Goal: Information Seeking & Learning: Learn about a topic

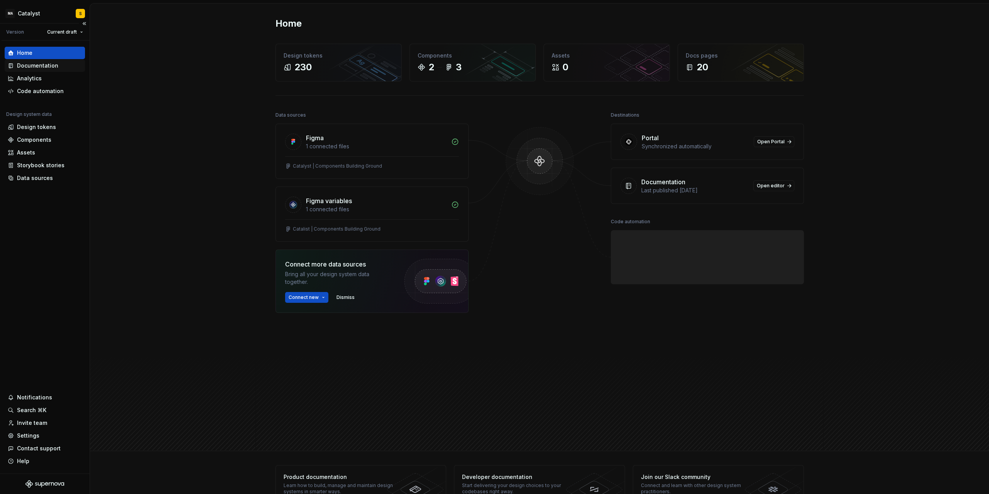
click at [37, 66] on div "Documentation" at bounding box center [37, 66] width 41 height 8
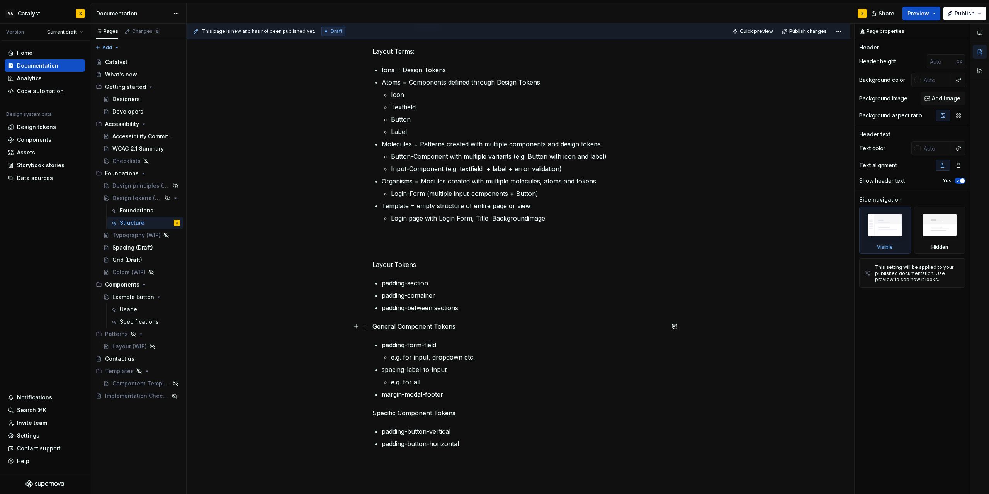
scroll to position [139, 0]
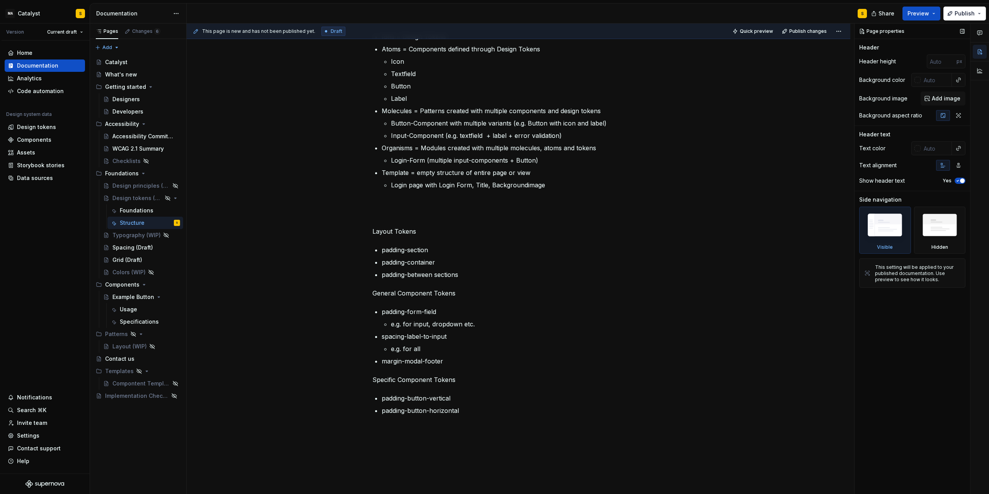
type textarea "*"
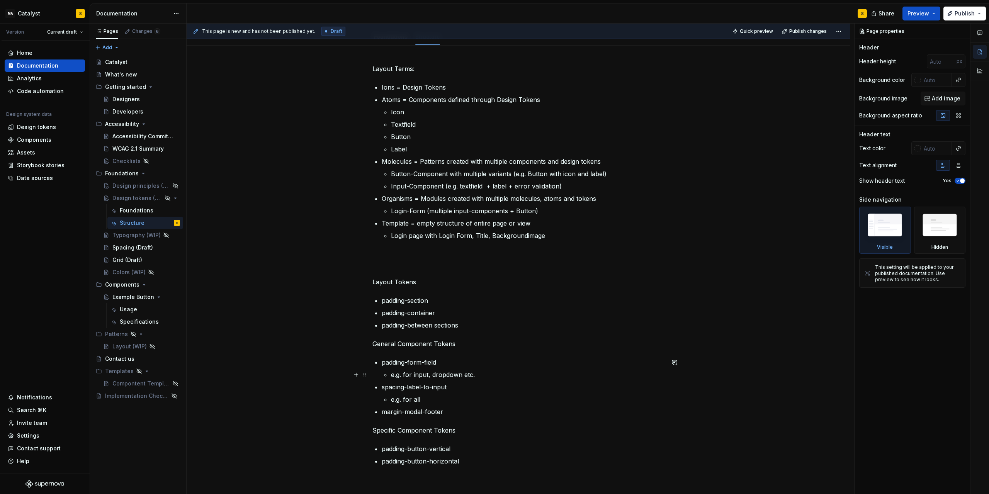
scroll to position [35, 0]
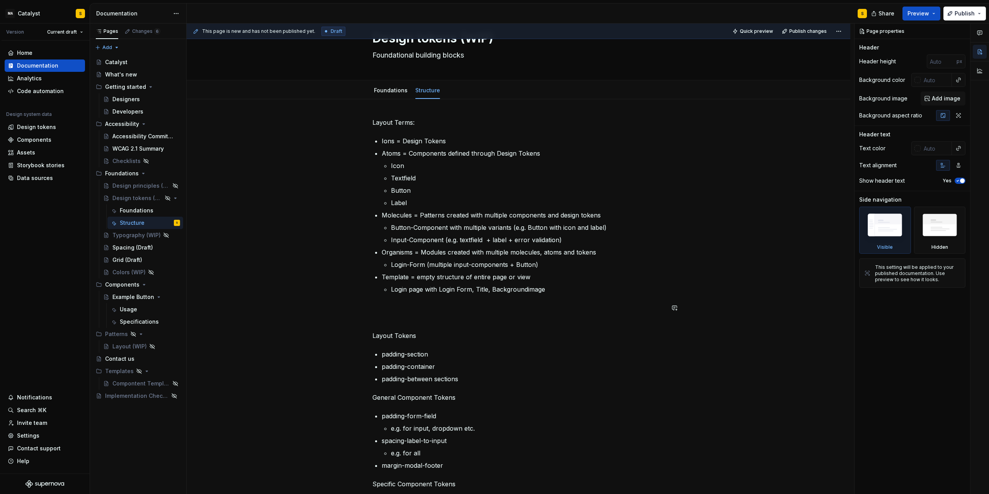
click at [439, 315] on div "Layout Terms: Ions = Design Tokens Atoms = Components defined through Design To…" at bounding box center [518, 328] width 292 height 420
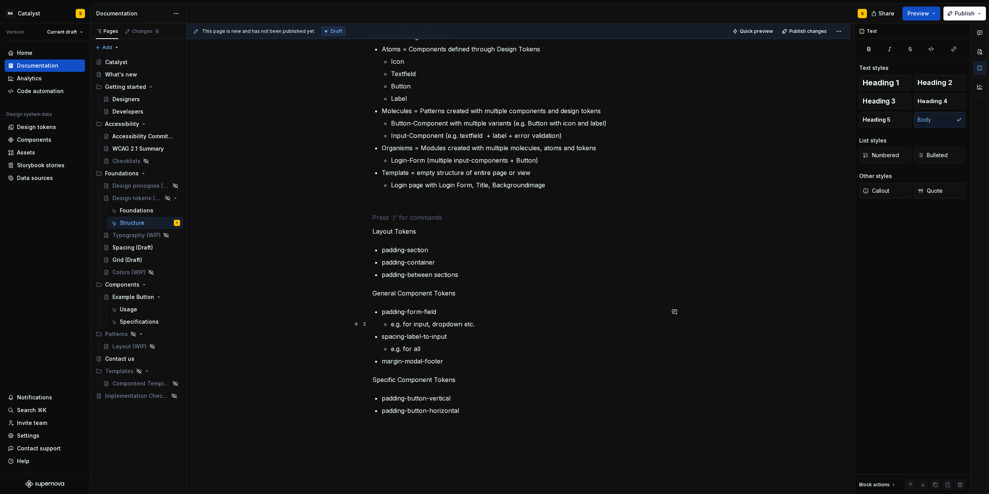
scroll to position [70, 0]
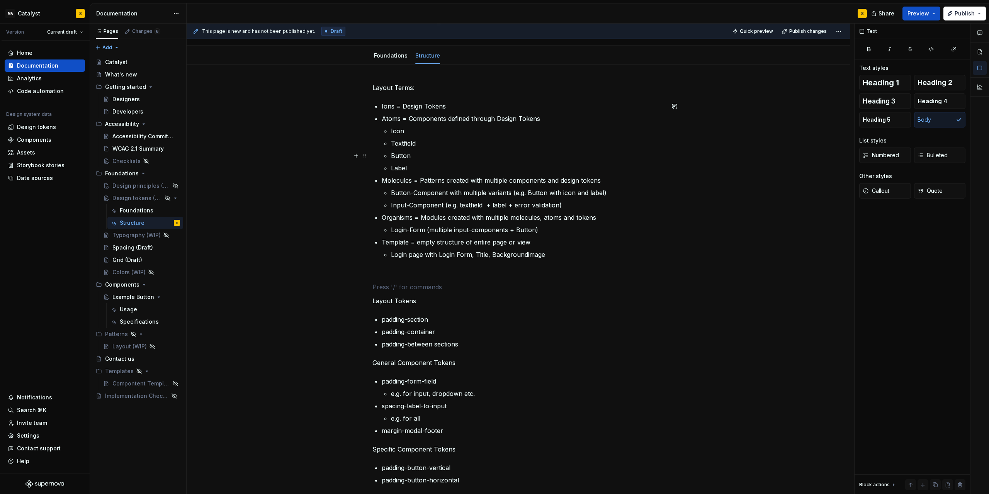
click at [420, 158] on p "Button" at bounding box center [528, 155] width 274 height 9
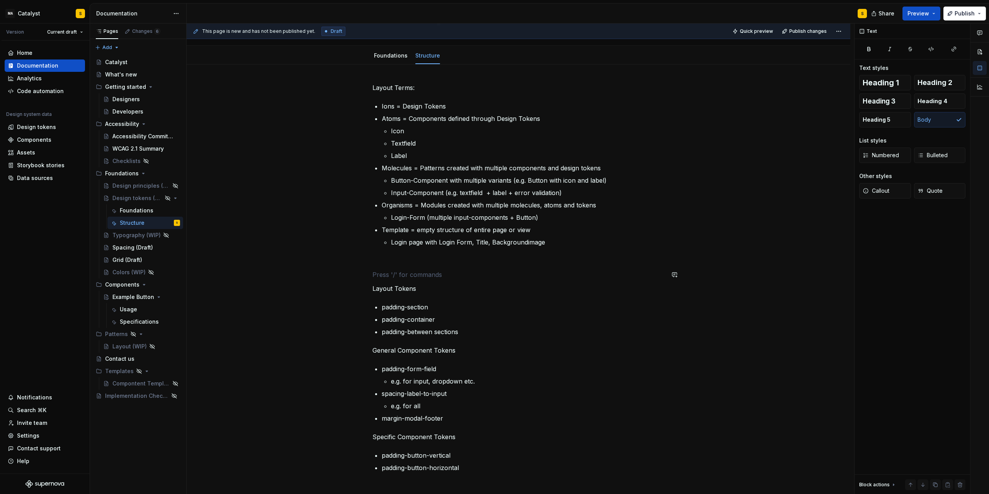
click at [389, 268] on div "Layout Terms: Ions = Design Tokens Atoms = Components defined through Design To…" at bounding box center [518, 287] width 292 height 408
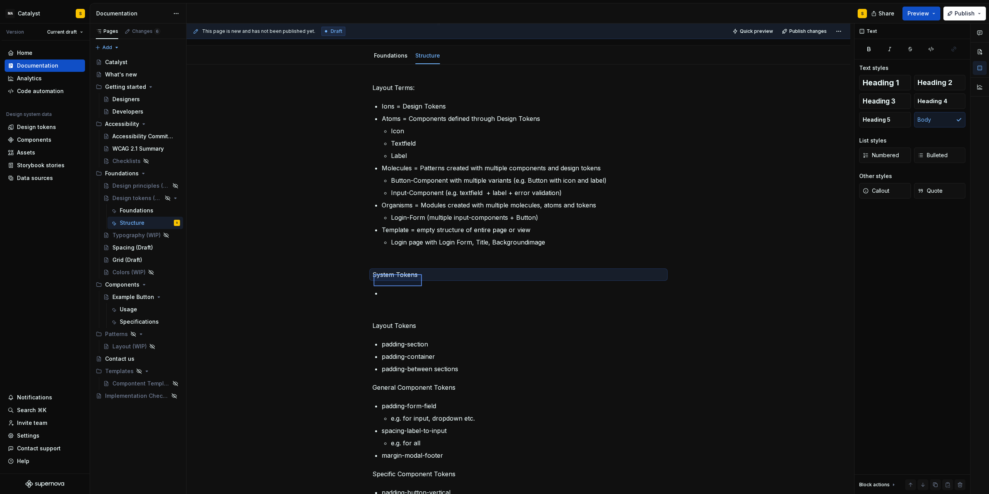
drag, startPoint x: 374, startPoint y: 274, endPoint x: 422, endPoint y: 286, distance: 49.8
click at [422, 286] on div "This page is new and has not been published yet. Draft Quick preview Publish ch…" at bounding box center [521, 259] width 668 height 471
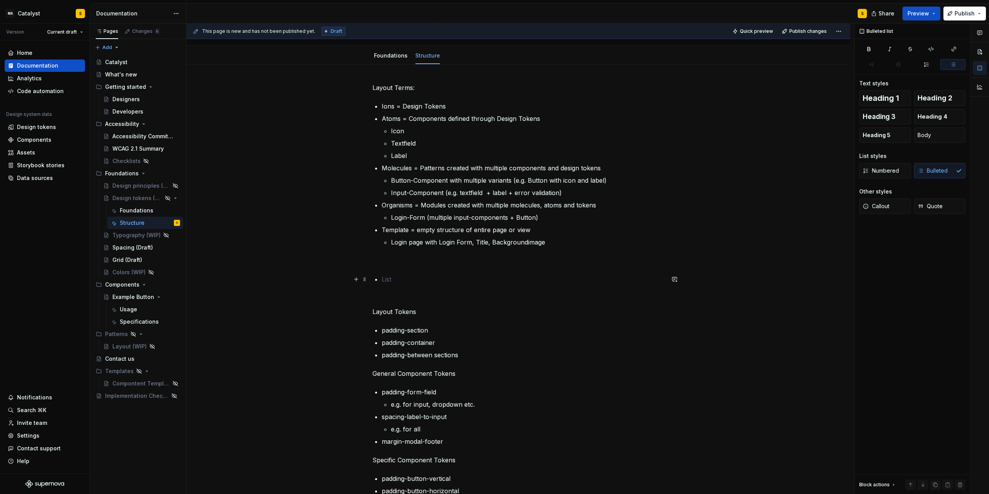
click at [413, 278] on p at bounding box center [523, 279] width 283 height 9
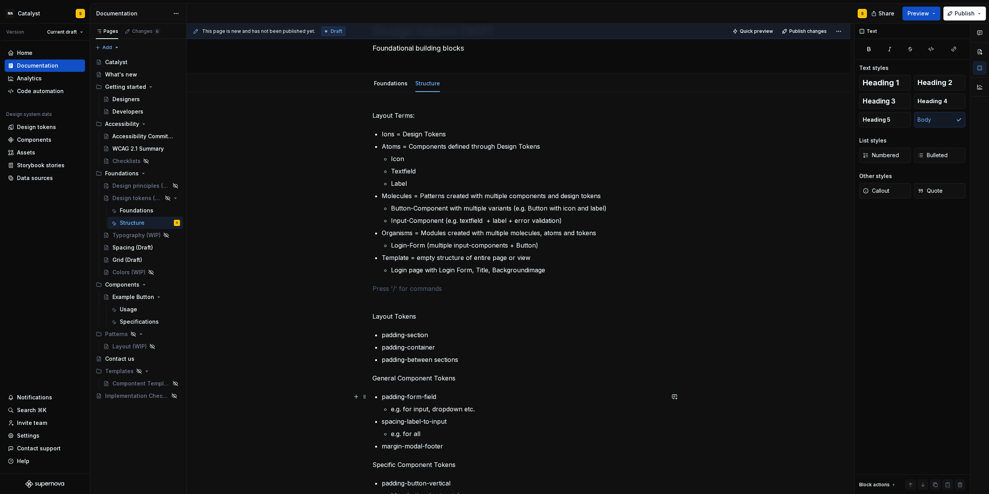
scroll to position [35, 0]
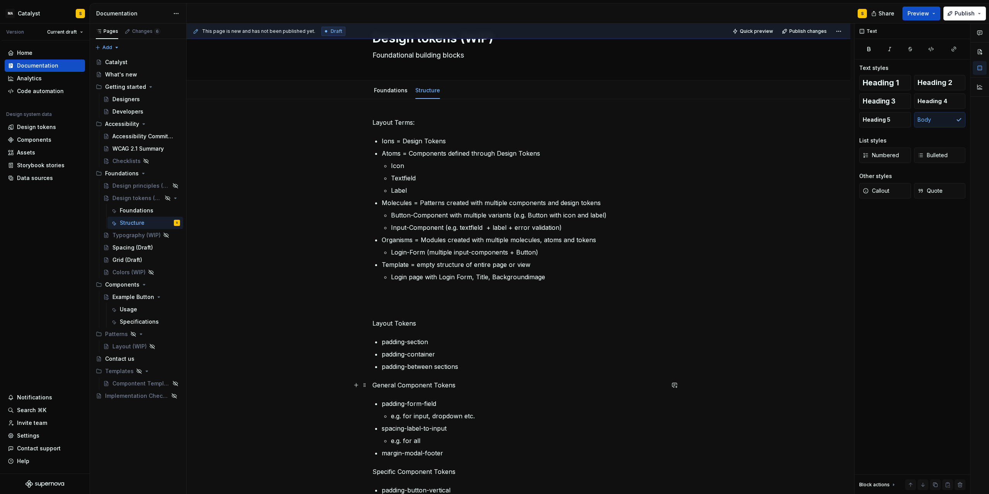
click at [473, 386] on p "General Component Tokens" at bounding box center [518, 385] width 292 height 9
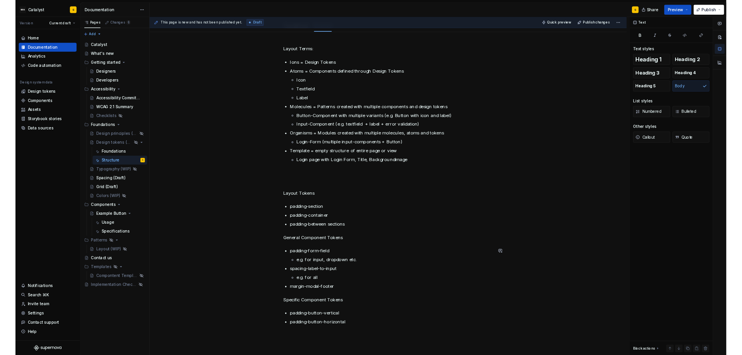
scroll to position [70, 0]
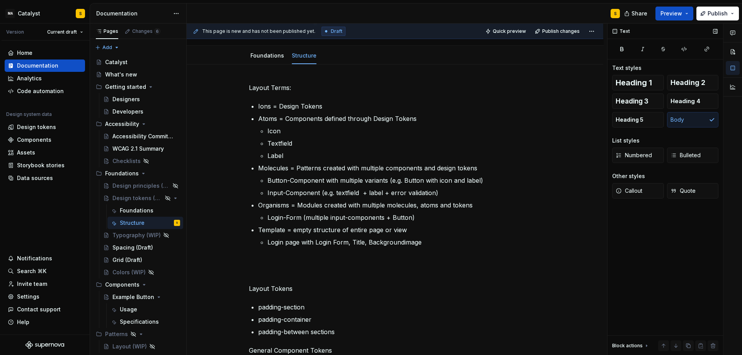
type textarea "*"
